Goal: Task Accomplishment & Management: Manage account settings

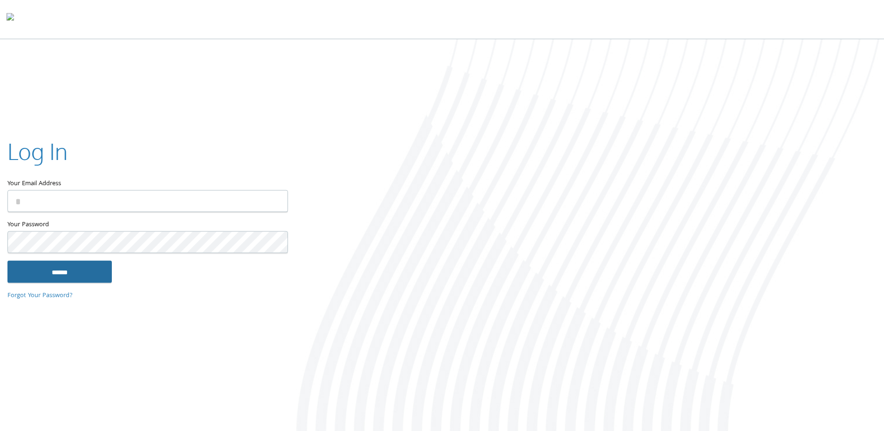
type input "**********"
click at [74, 276] on input "******" at bounding box center [59, 272] width 104 height 22
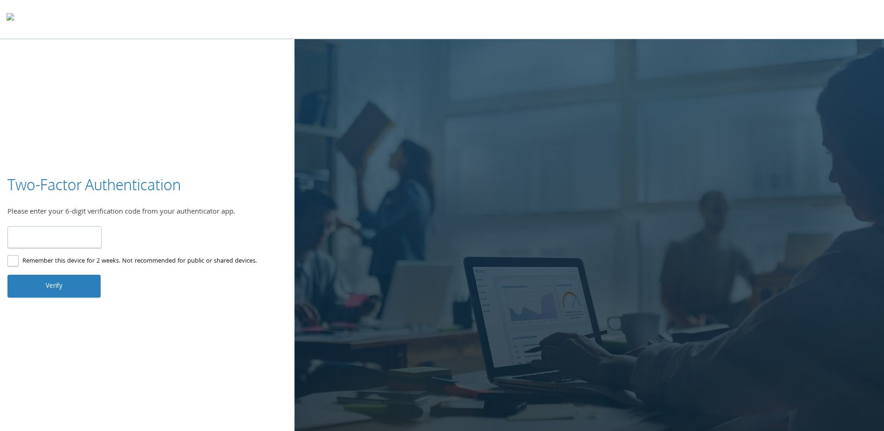
type input "******"
